Goal: Information Seeking & Learning: Learn about a topic

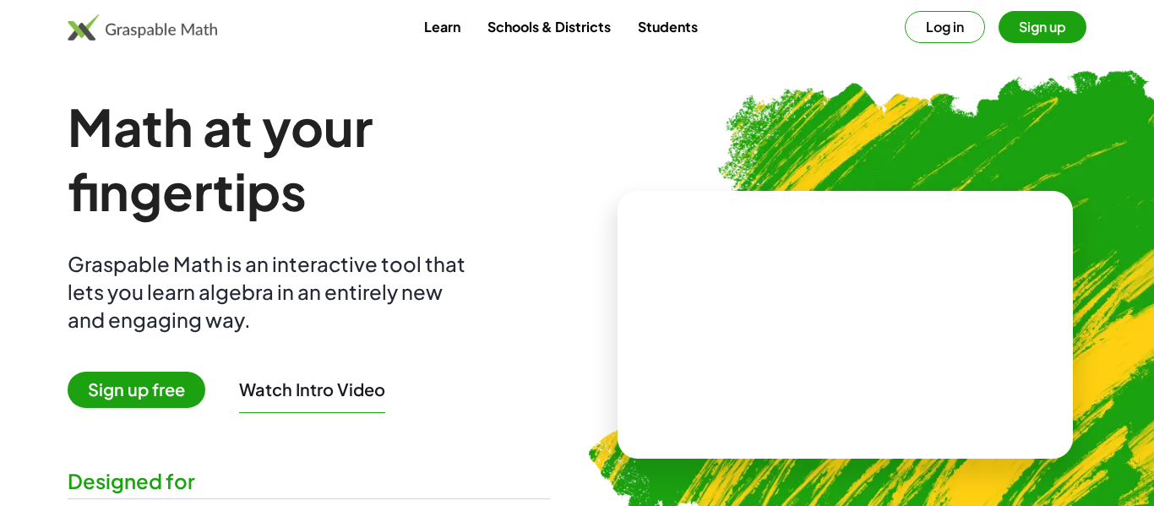
click at [1031, 30] on button "Sign up" at bounding box center [1042, 27] width 88 height 32
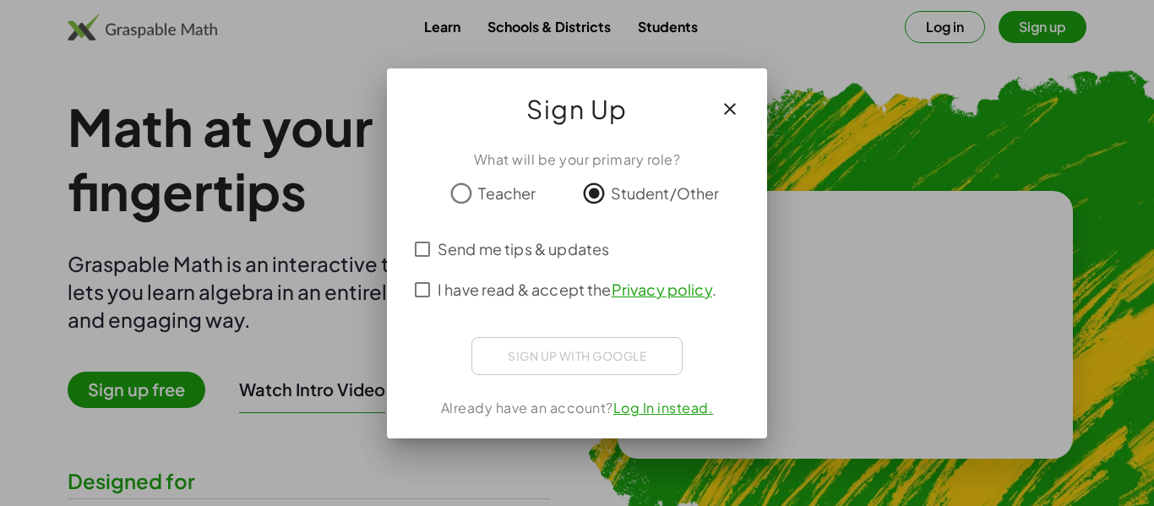
click at [568, 358] on div "Sign up with Google Sign in with Google Sign in with Google. Opens in new tab" at bounding box center [576, 356] width 211 height 38
click at [563, 356] on div "Sign up with Google Sign in with Google Sign in with Google. Opens in new tab" at bounding box center [576, 356] width 211 height 38
click at [725, 99] on icon "button" at bounding box center [730, 109] width 20 height 20
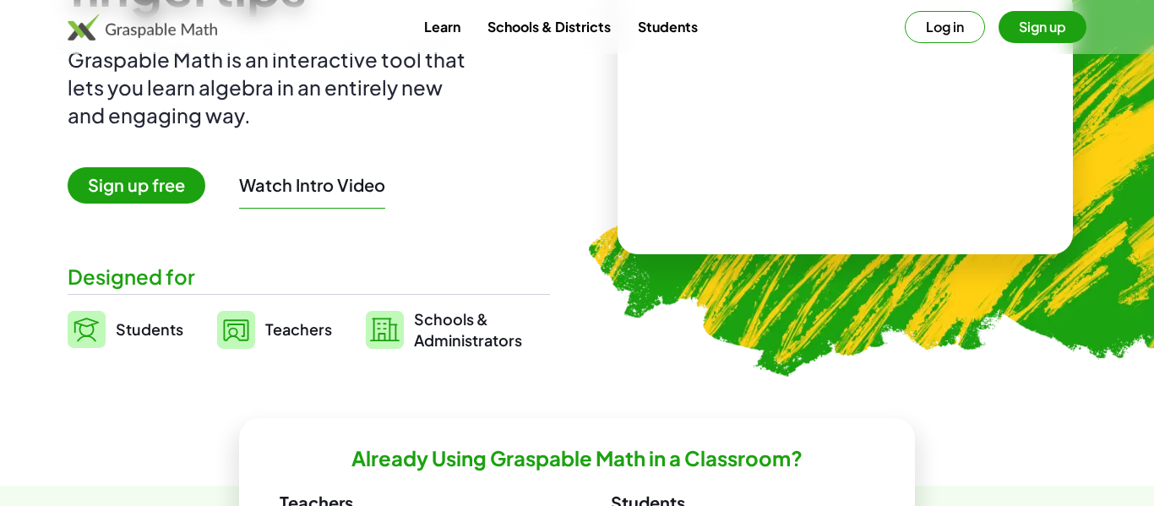
scroll to position [209, 0]
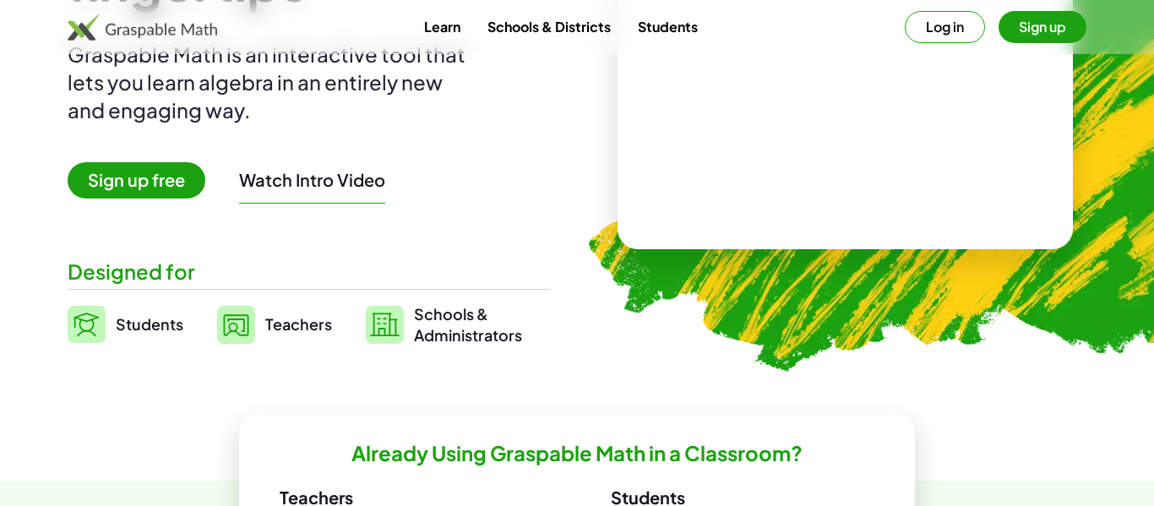
click at [132, 171] on span "Sign up free" at bounding box center [137, 180] width 138 height 36
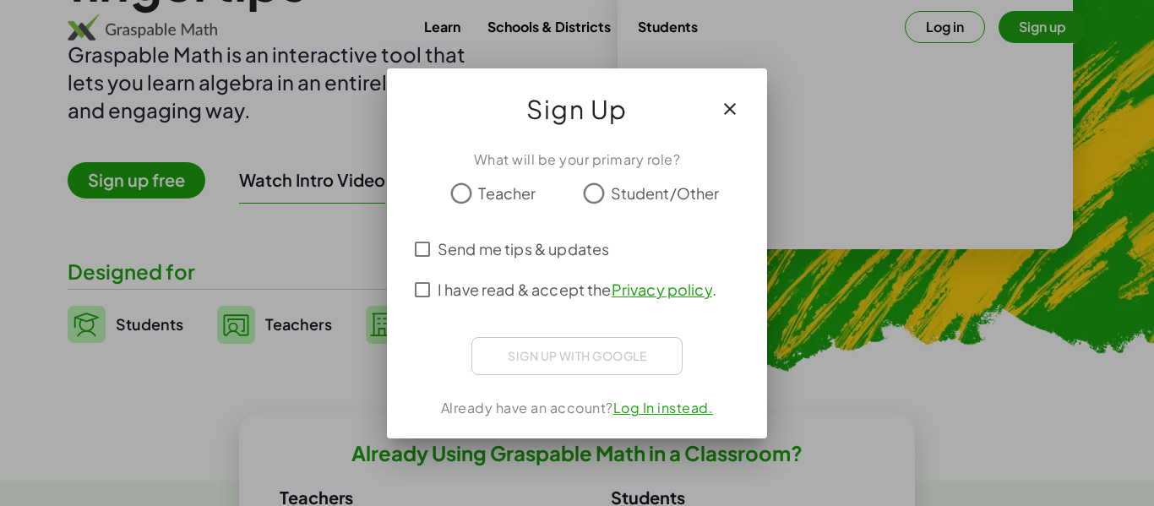
scroll to position [0, 0]
click at [655, 405] on link "Log In instead." at bounding box center [663, 408] width 101 height 18
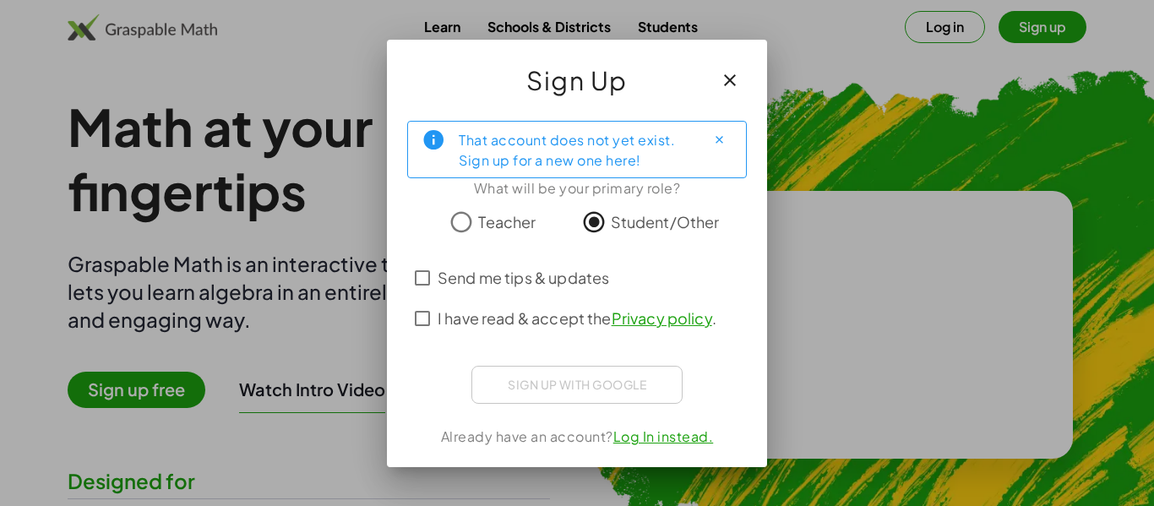
click at [650, 442] on link "Log In instead." at bounding box center [663, 436] width 101 height 18
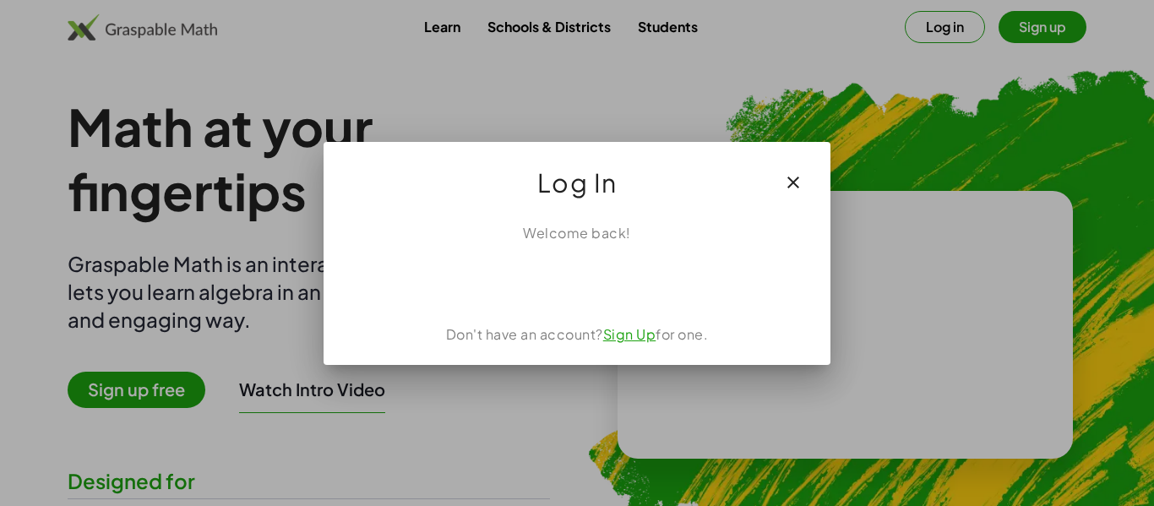
click at [565, 303] on div "Welcome back! Don't have an account? Sign Up for one." at bounding box center [577, 286] width 507 height 155
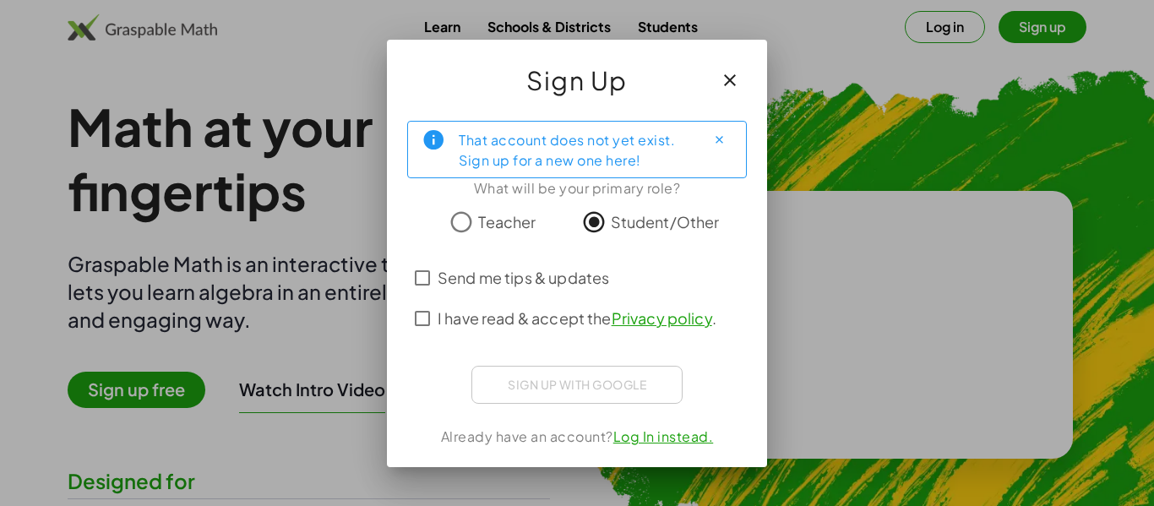
click at [727, 87] on icon "button" at bounding box center [730, 80] width 20 height 20
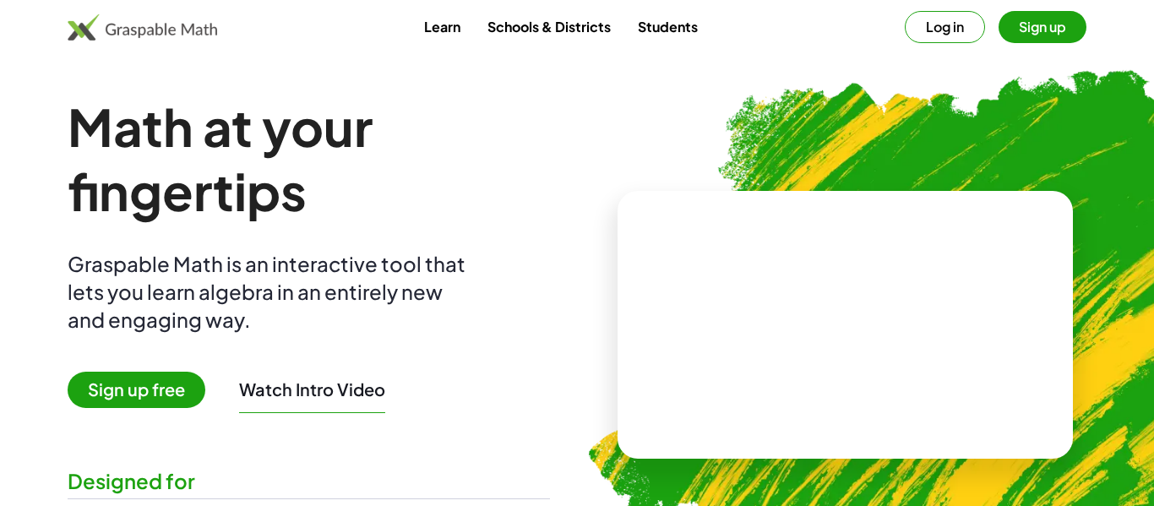
click at [1022, 25] on button "Sign up" at bounding box center [1042, 27] width 88 height 32
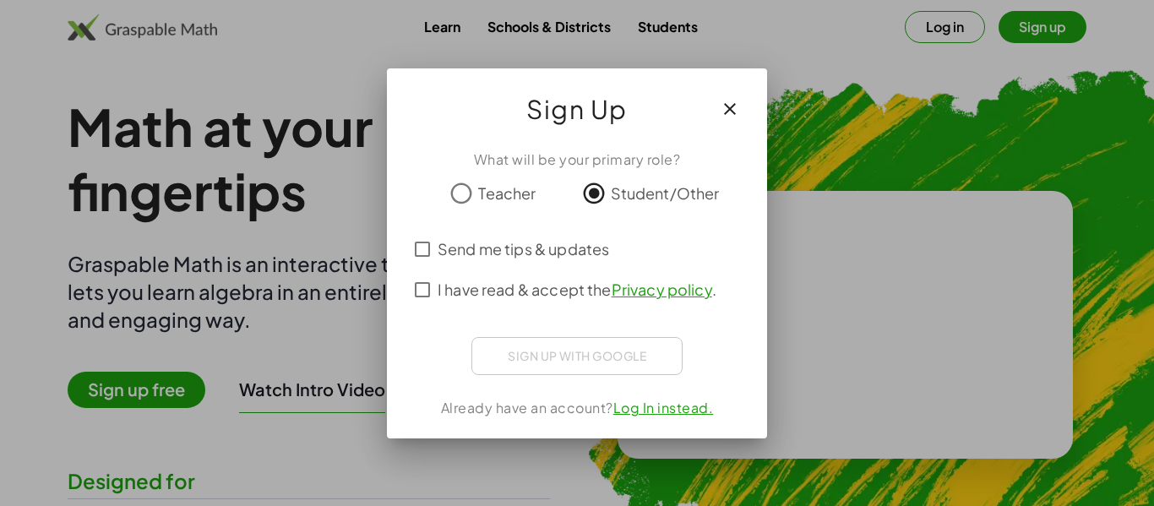
click at [659, 411] on link "Log In instead." at bounding box center [663, 408] width 101 height 18
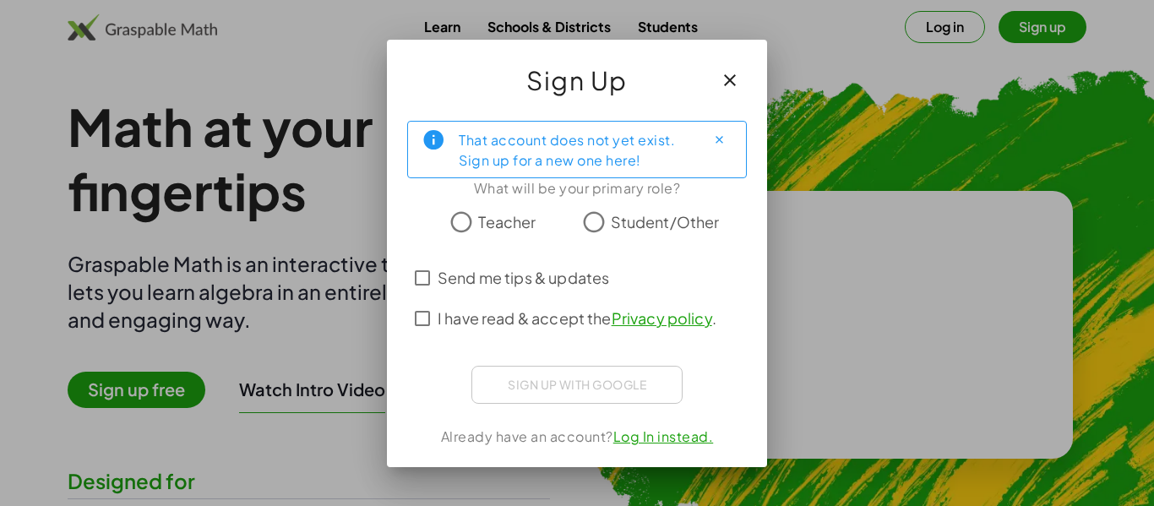
click at [725, 133] on icon "Close" at bounding box center [719, 139] width 13 height 13
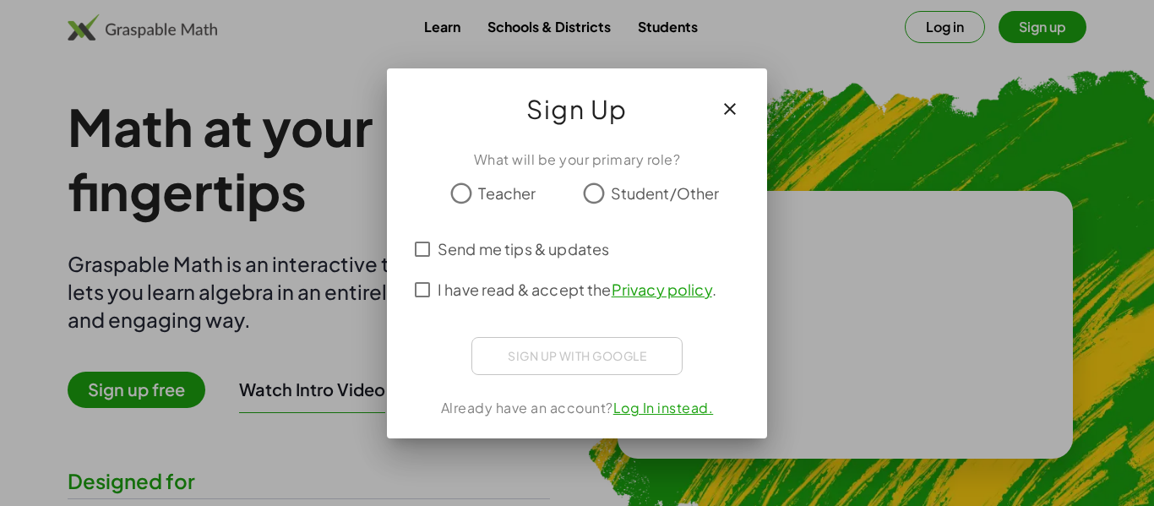
click at [721, 108] on icon "button" at bounding box center [730, 109] width 20 height 20
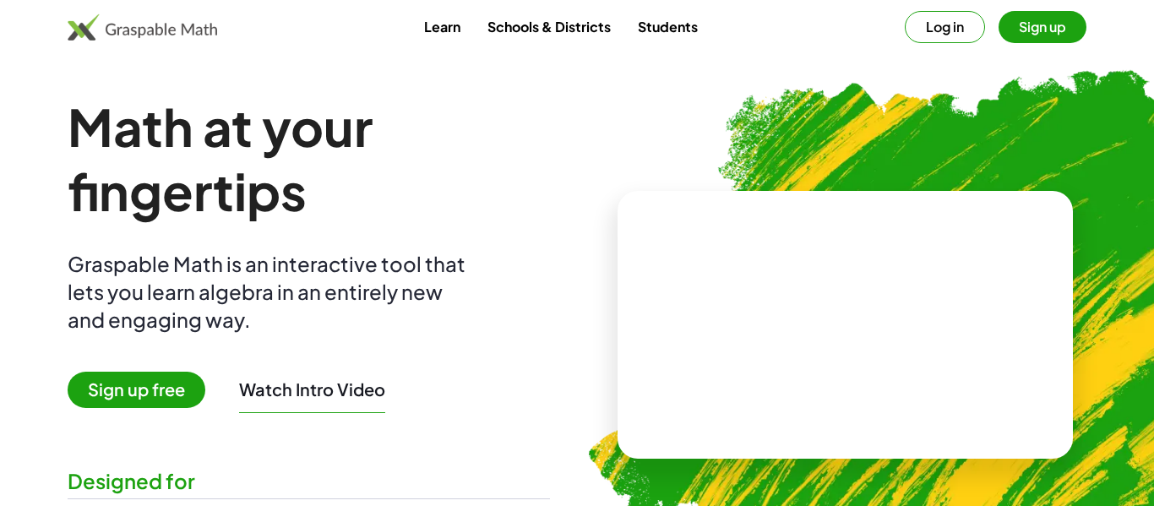
click at [422, 14] on link "Learn" at bounding box center [442, 26] width 63 height 31
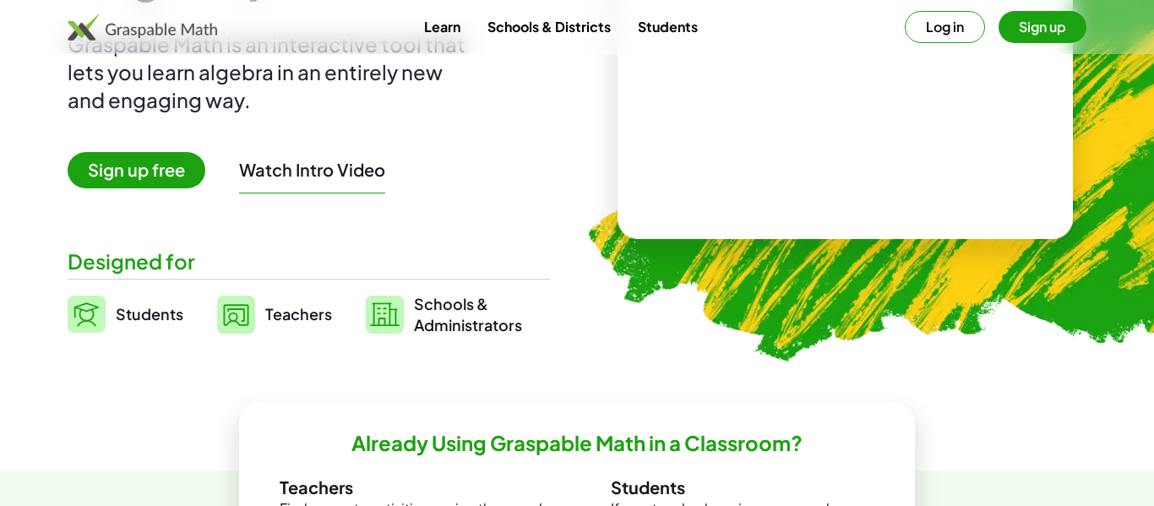
scroll to position [218, 0]
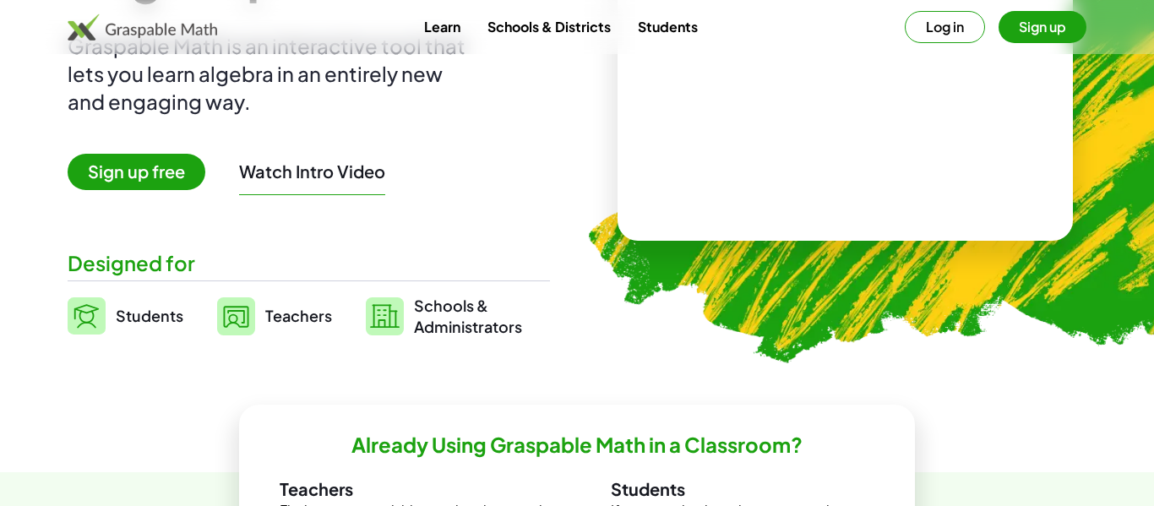
click at [90, 307] on img at bounding box center [87, 315] width 38 height 37
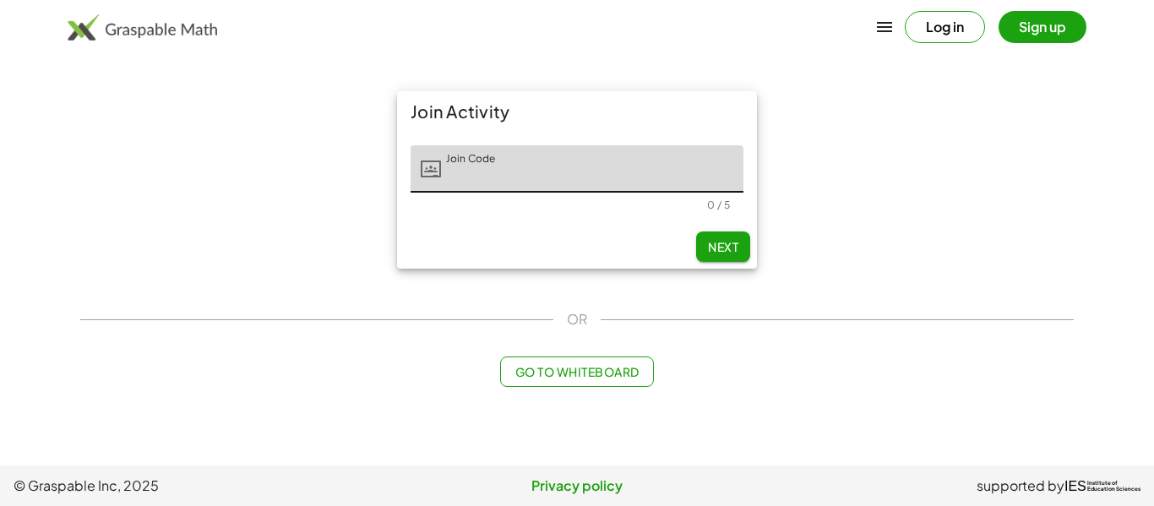
click at [741, 256] on button "Next" at bounding box center [723, 246] width 54 height 30
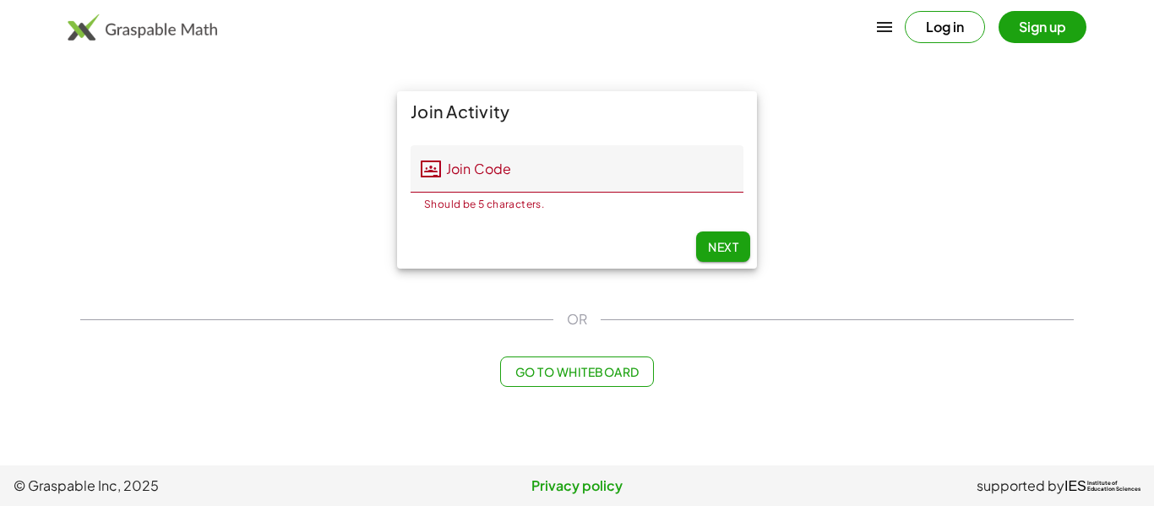
click at [1052, 20] on button "Sign up" at bounding box center [1042, 27] width 88 height 32
